Goal: Transaction & Acquisition: Purchase product/service

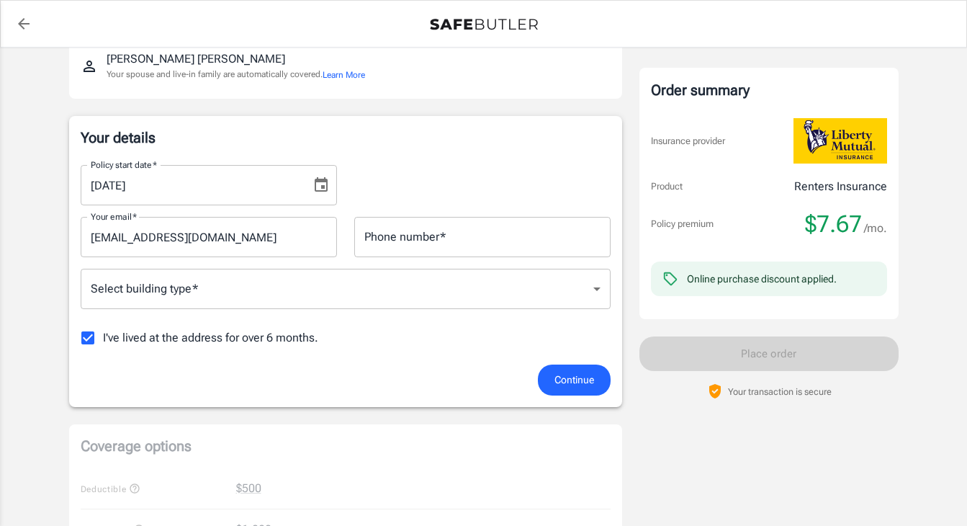
scroll to position [138, 0]
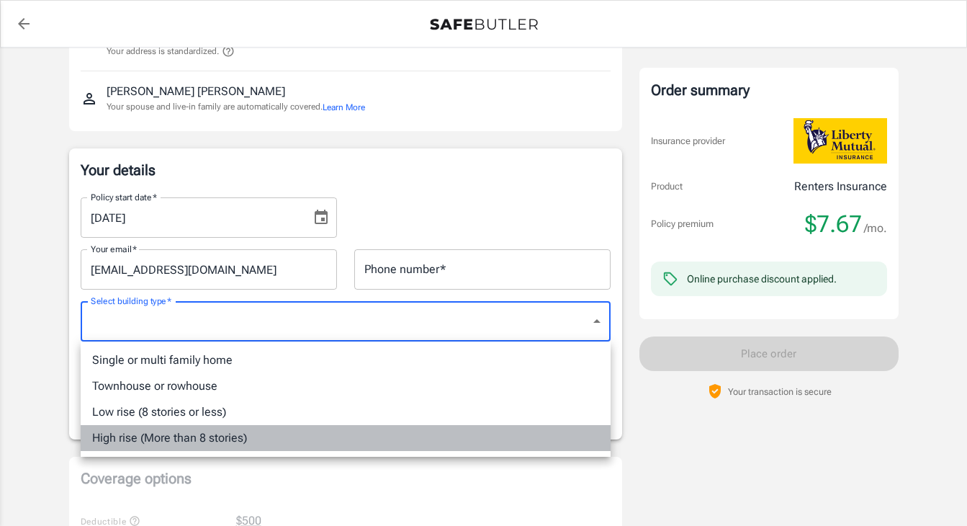
click at [353, 436] on li "High rise (More than 8 stories)" at bounding box center [346, 438] width 530 height 26
type input "highrise"
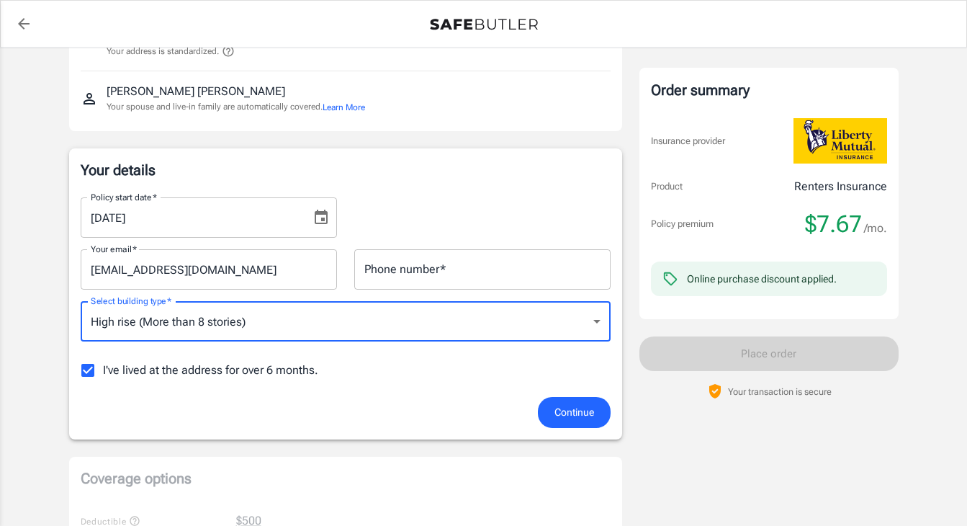
click at [424, 267] on div "Phone number   * Phone number   *" at bounding box center [482, 269] width 256 height 40
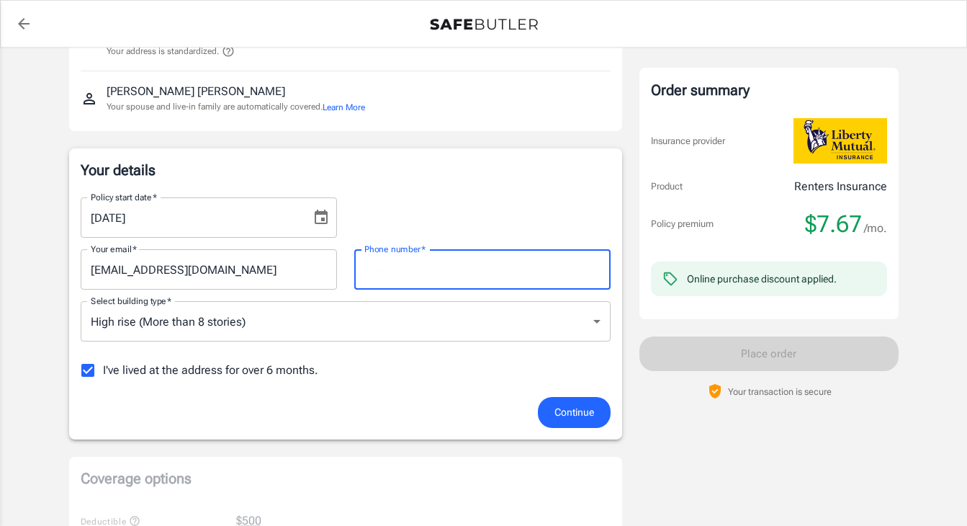
type input "6176104841"
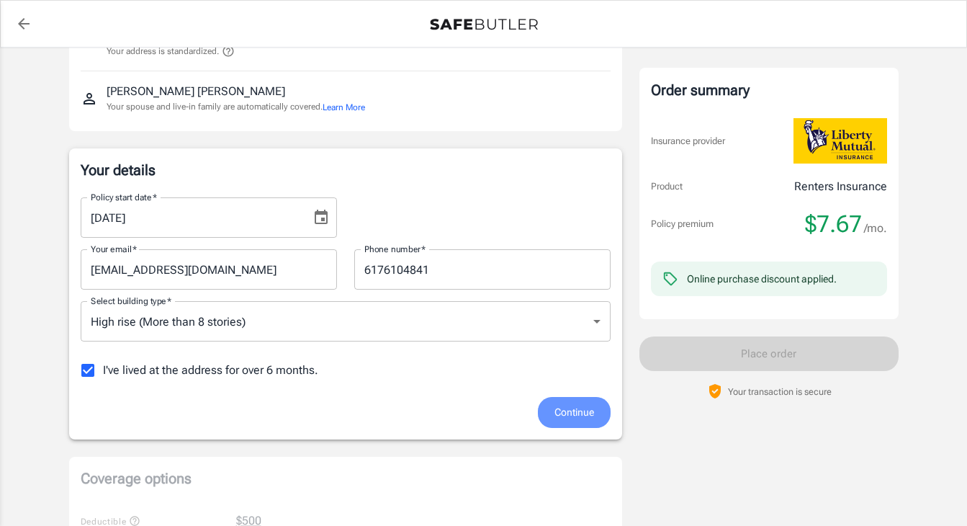
click at [565, 418] on span "Continue" at bounding box center [574, 412] width 40 height 18
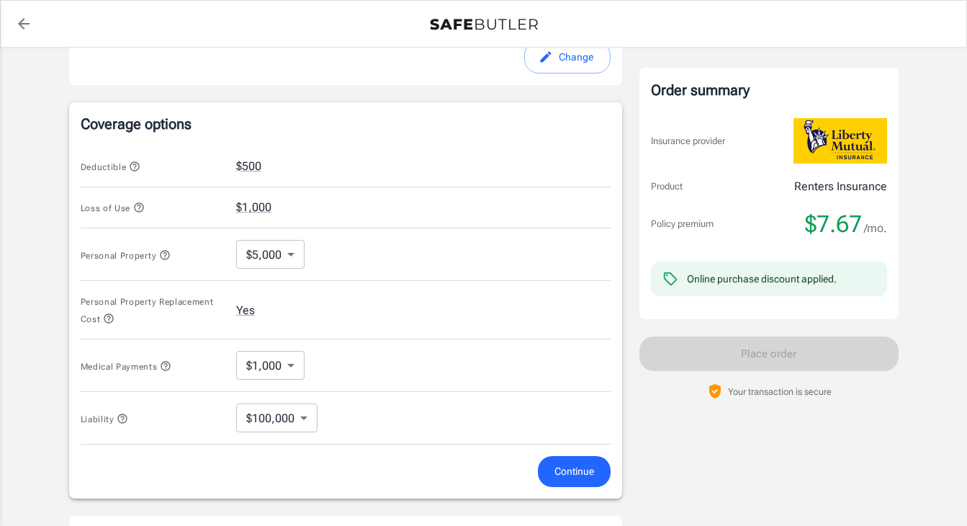
scroll to position [543, 0]
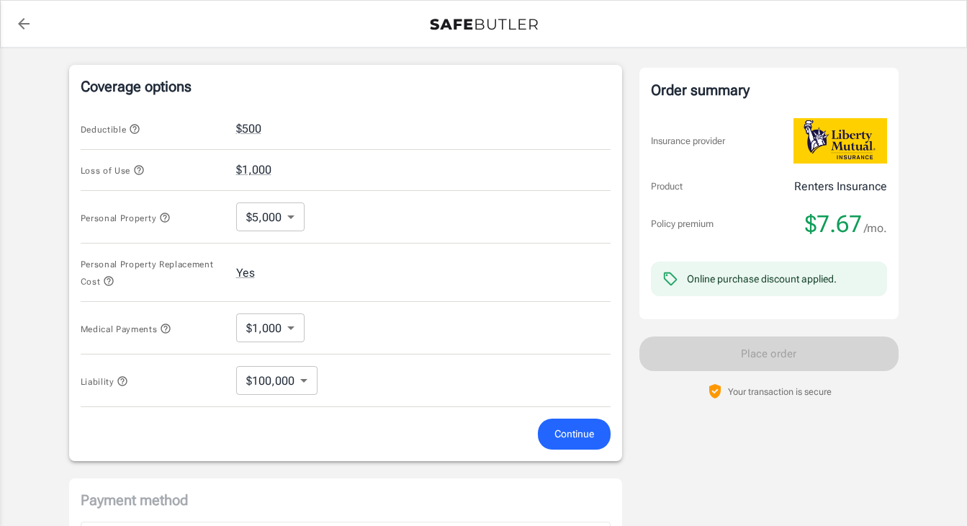
click at [273, 377] on body "Policy premium $ 7.67 /mo Liberty Mutual Renters Insurance [STREET_ADDRESS][US_…" at bounding box center [483, 144] width 967 height 1375
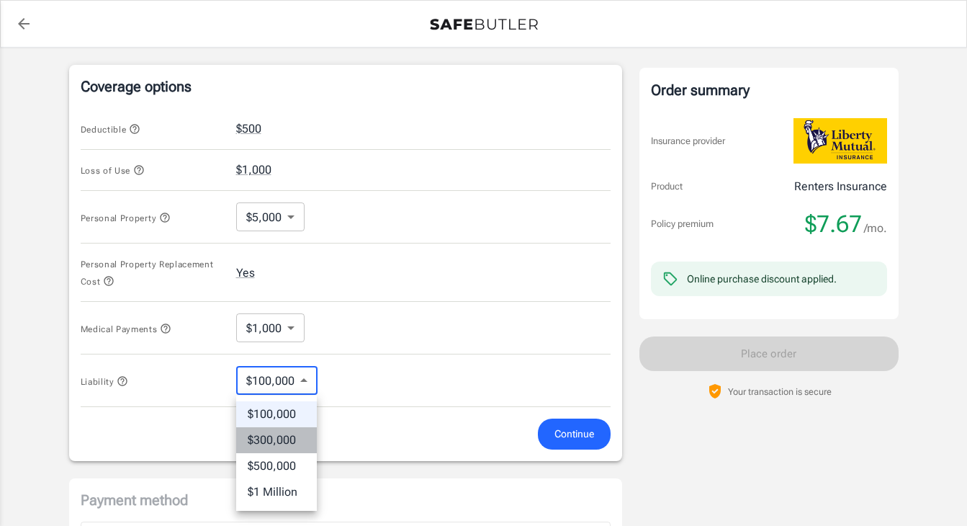
click at [287, 444] on li "$300,000" at bounding box center [276, 440] width 81 height 26
type input "300000"
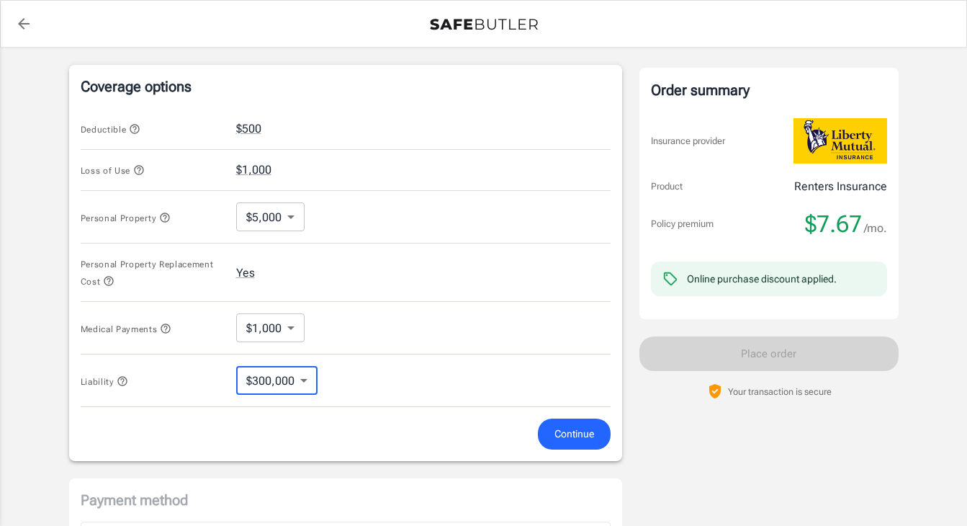
click at [554, 438] on span "Continue" at bounding box center [574, 434] width 40 height 18
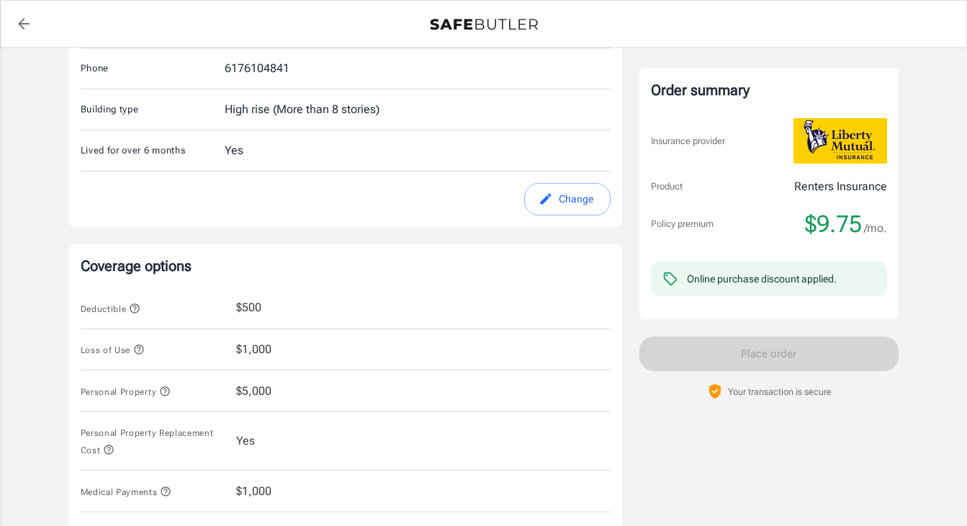
scroll to position [0, 0]
